Goal: Find specific page/section: Find specific page/section

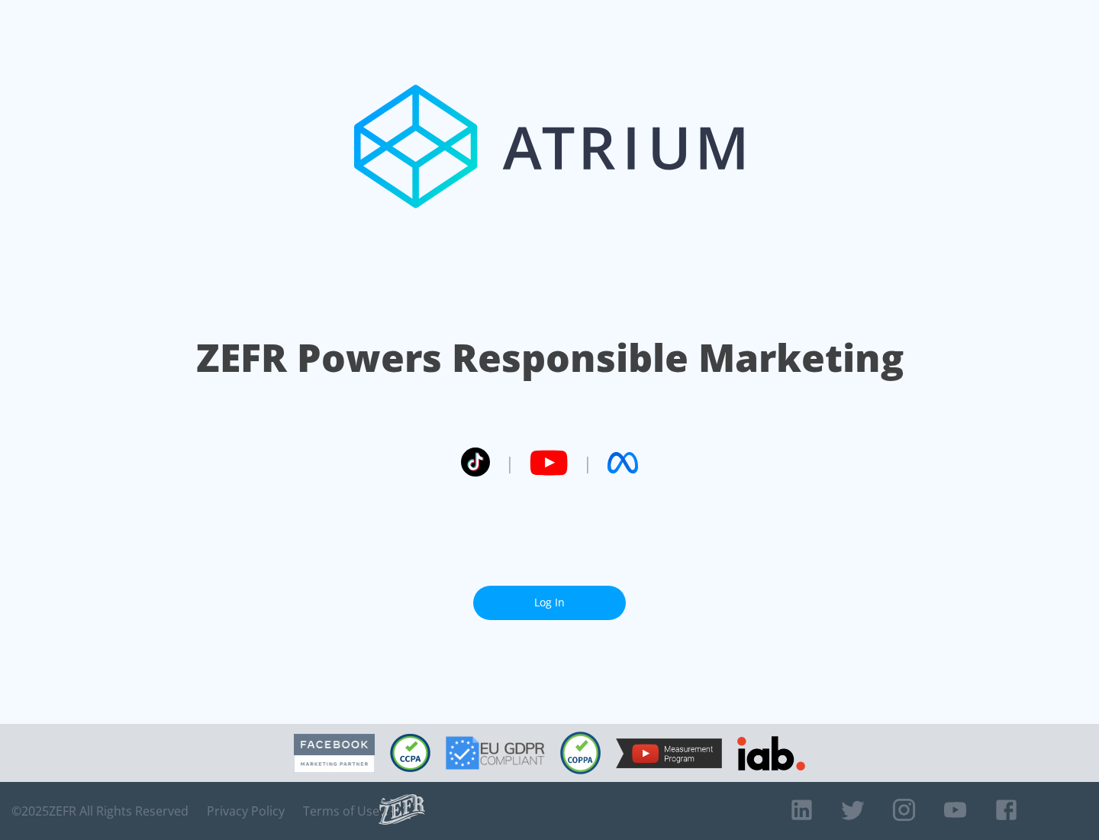
click at [550, 602] on link "Log In" at bounding box center [549, 603] width 153 height 34
